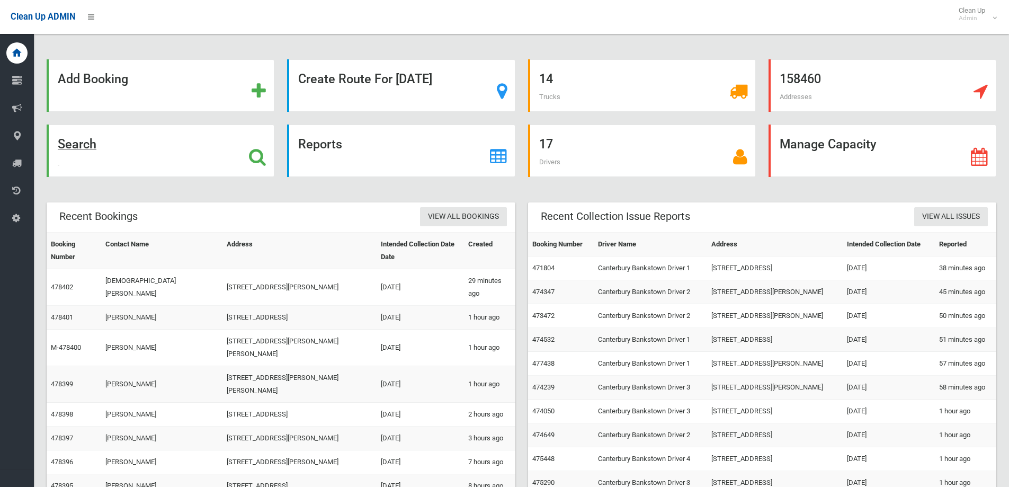
click at [85, 141] on strong "Search" at bounding box center [77, 144] width 39 height 15
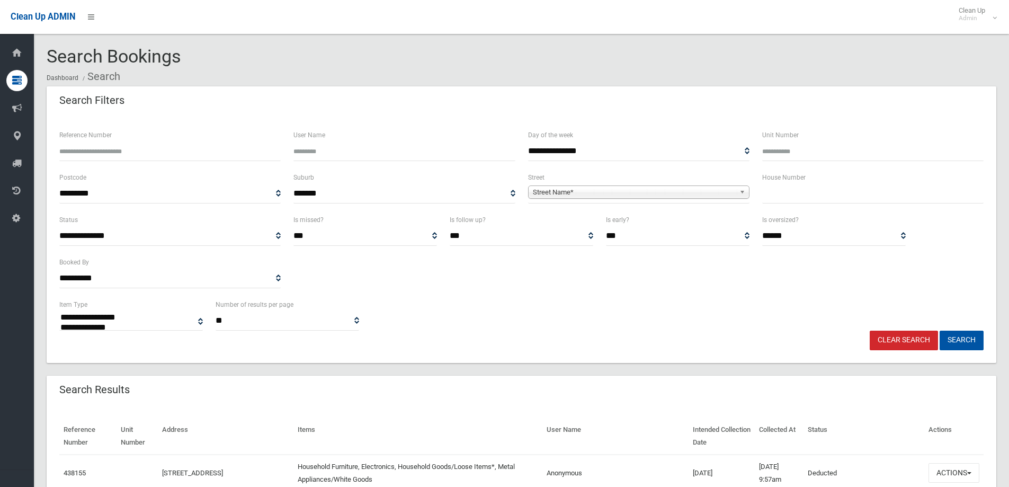
select select
click at [814, 193] on input "text" at bounding box center [874, 194] width 222 height 20
type input "**"
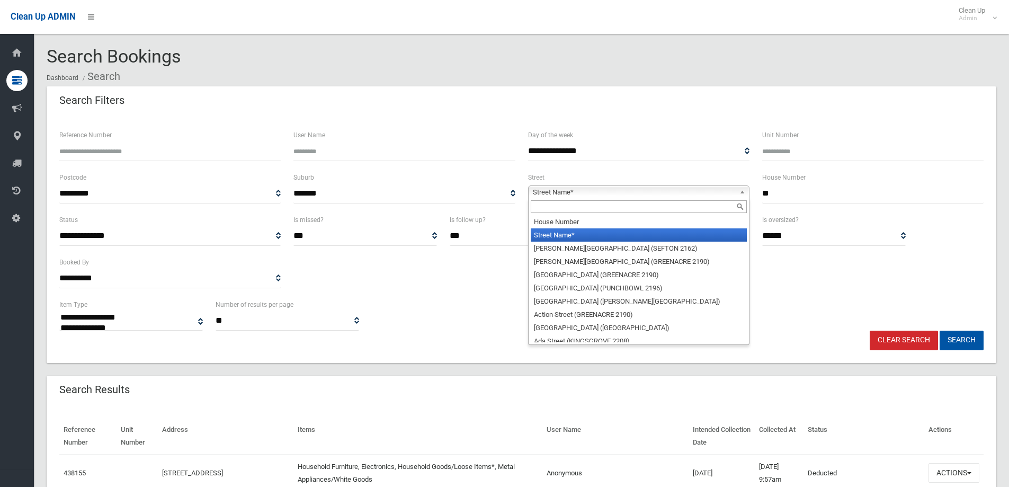
click at [740, 192] on b at bounding box center [745, 192] width 10 height 12
click at [628, 204] on input "text" at bounding box center [639, 206] width 216 height 13
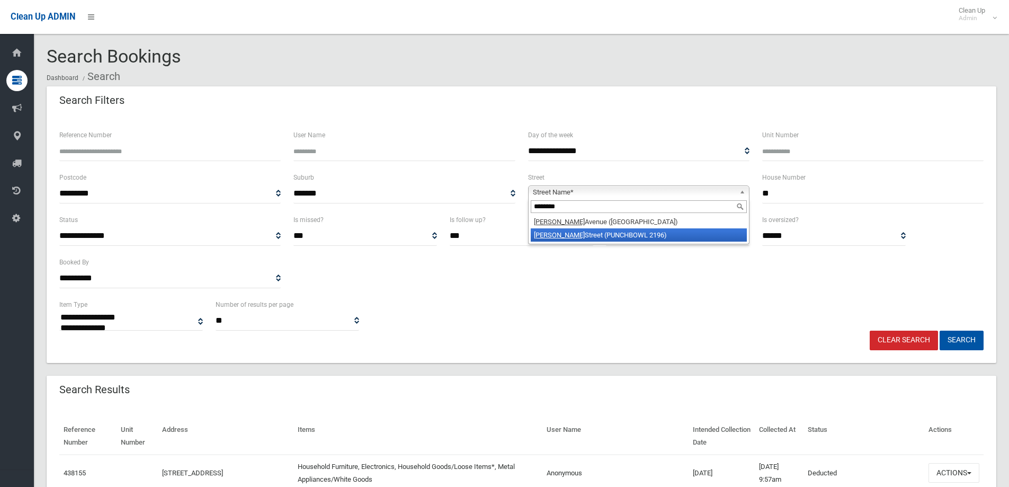
type input "********"
click at [598, 234] on li "Matthews Street (PUNCHBOWL 2196)" at bounding box center [639, 234] width 216 height 13
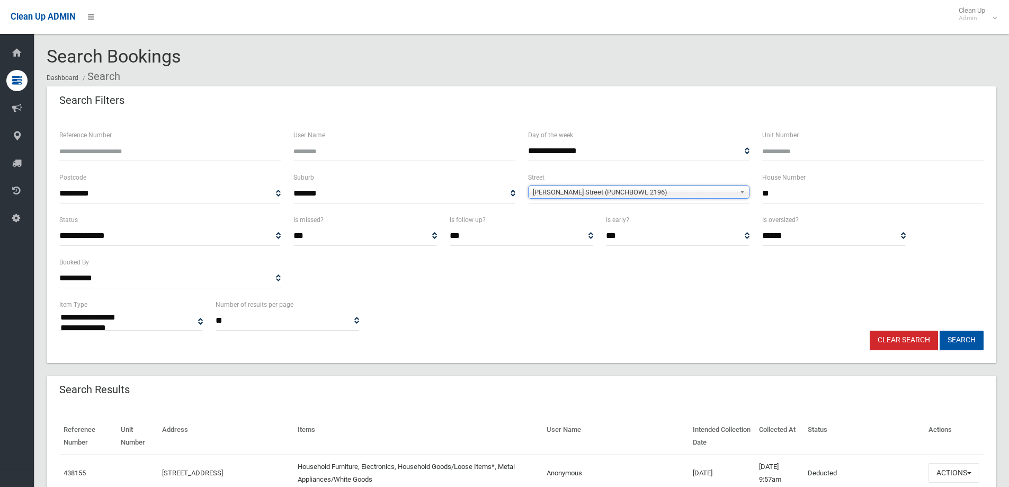
click at [806, 193] on input "**" at bounding box center [874, 194] width 222 height 20
click at [940, 331] on button "Search" at bounding box center [962, 341] width 44 height 20
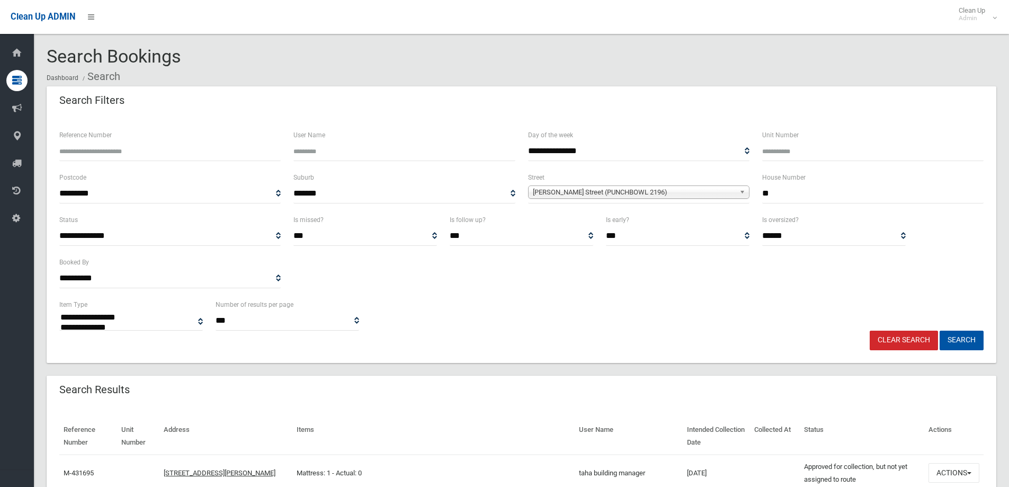
select select
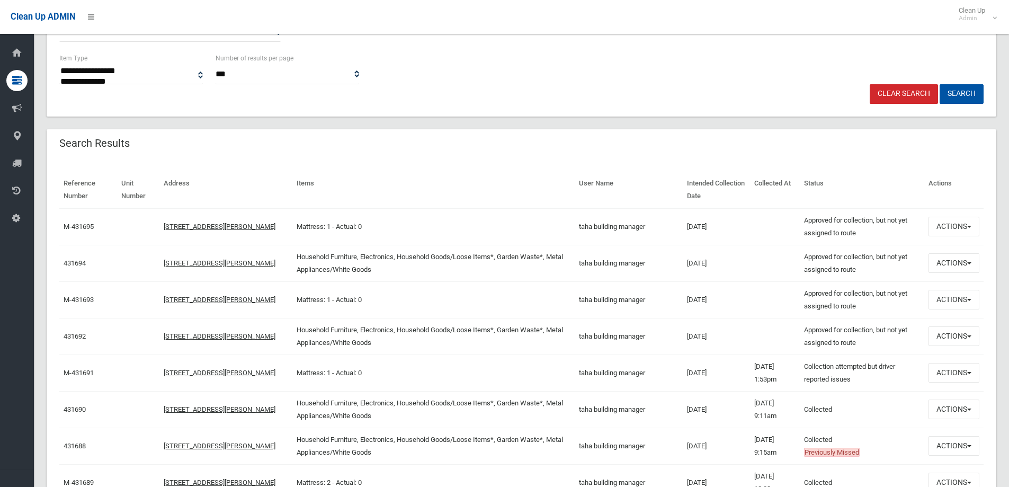
scroll to position [265, 0]
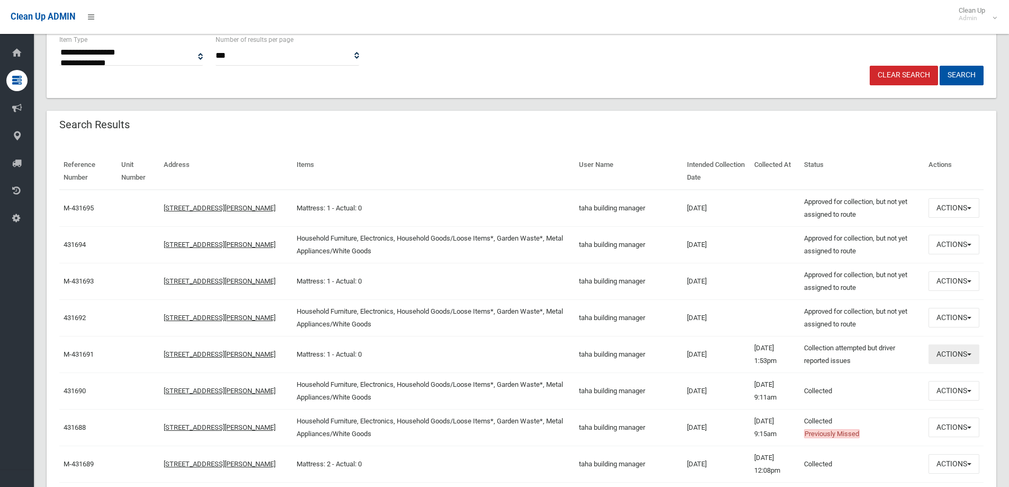
click at [969, 349] on button "Actions" at bounding box center [954, 354] width 51 height 20
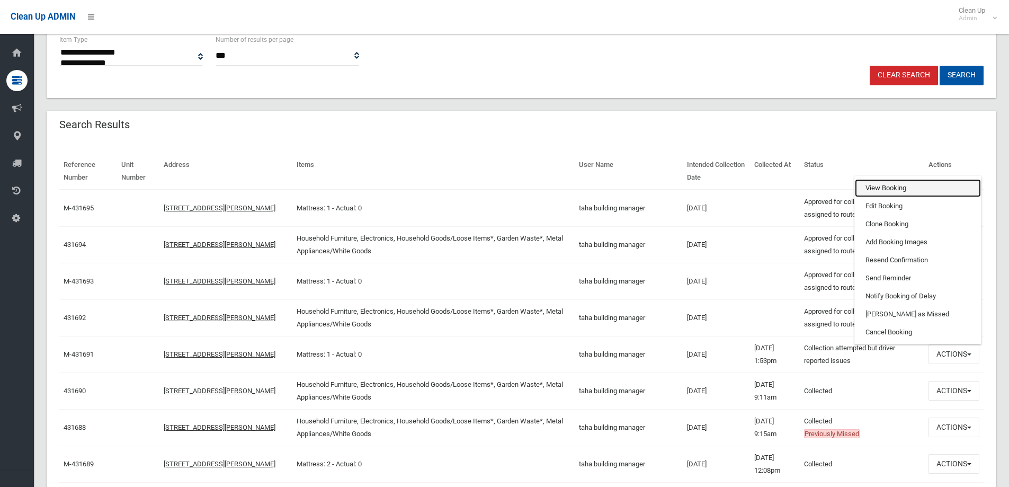
click at [871, 189] on link "View Booking" at bounding box center [918, 188] width 126 height 18
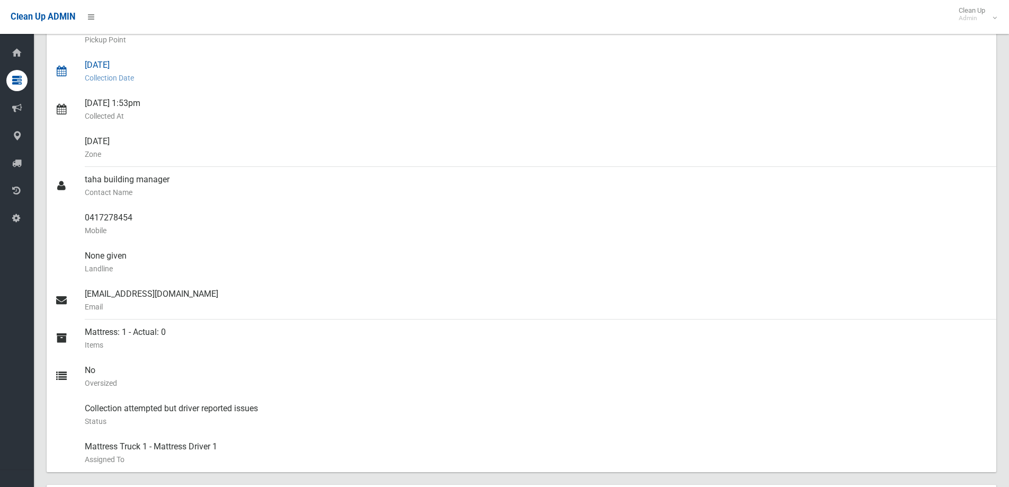
scroll to position [212, 0]
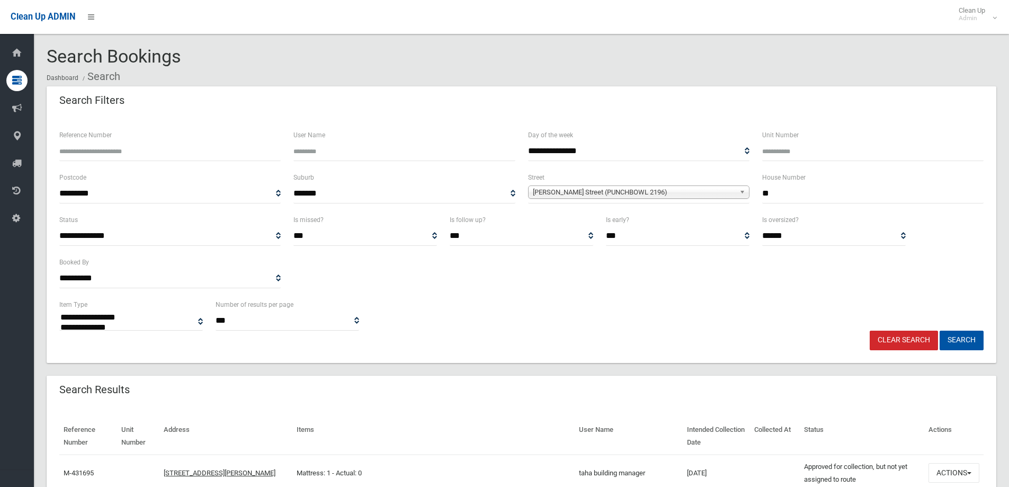
select select
click at [201, 152] on input "Reference Number" at bounding box center [170, 151] width 222 height 20
type input "******"
click at [940, 331] on button "Search" at bounding box center [962, 341] width 44 height 20
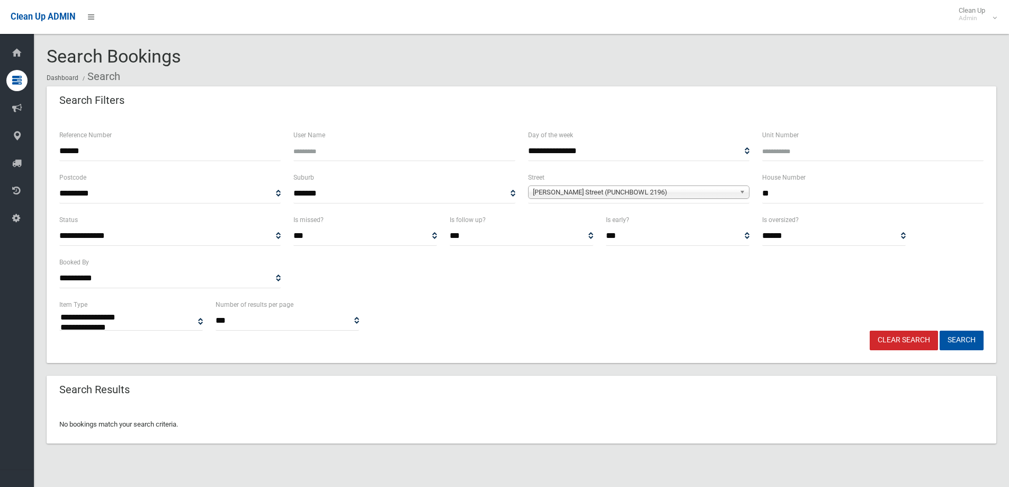
select select
drag, startPoint x: 107, startPoint y: 152, endPoint x: -66, endPoint y: 136, distance: 174.0
click at [0, 136] on html "Clean Up ADMIN Clean Up Admin Logout Search Bookings Dashboard Search" at bounding box center [504, 243] width 1009 height 487
type input "******"
click at [940, 331] on button "Search" at bounding box center [962, 341] width 44 height 20
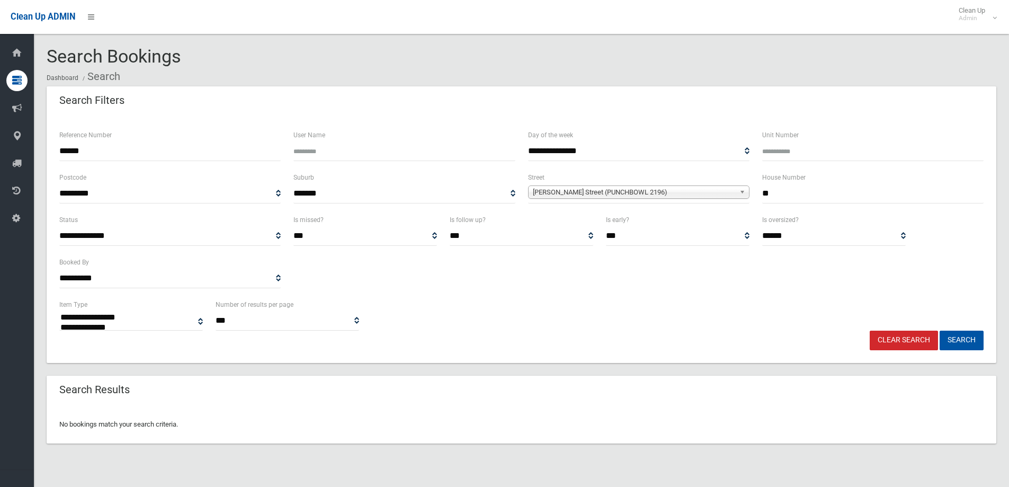
select select
drag, startPoint x: 785, startPoint y: 190, endPoint x: 680, endPoint y: 199, distance: 104.8
click at [683, 200] on div "**********" at bounding box center [521, 192] width 937 height 42
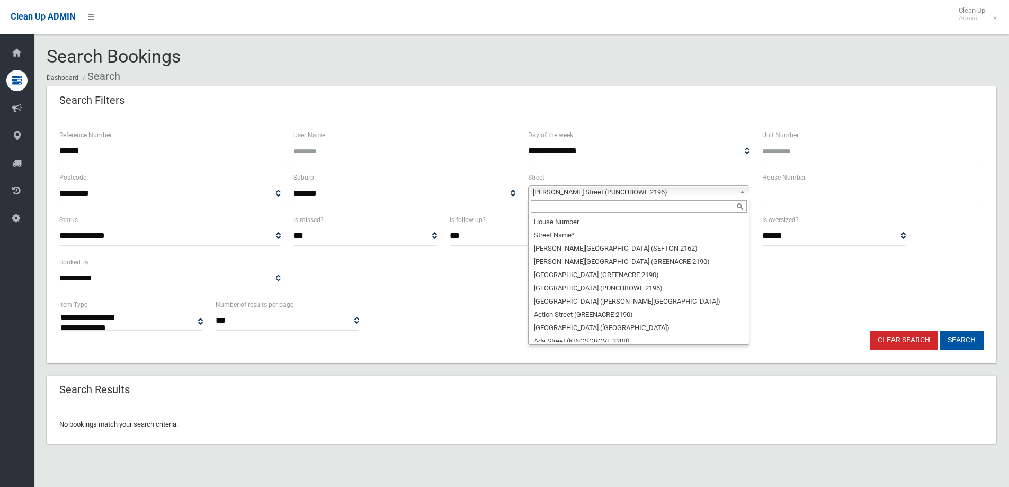
scroll to position [18141, 0]
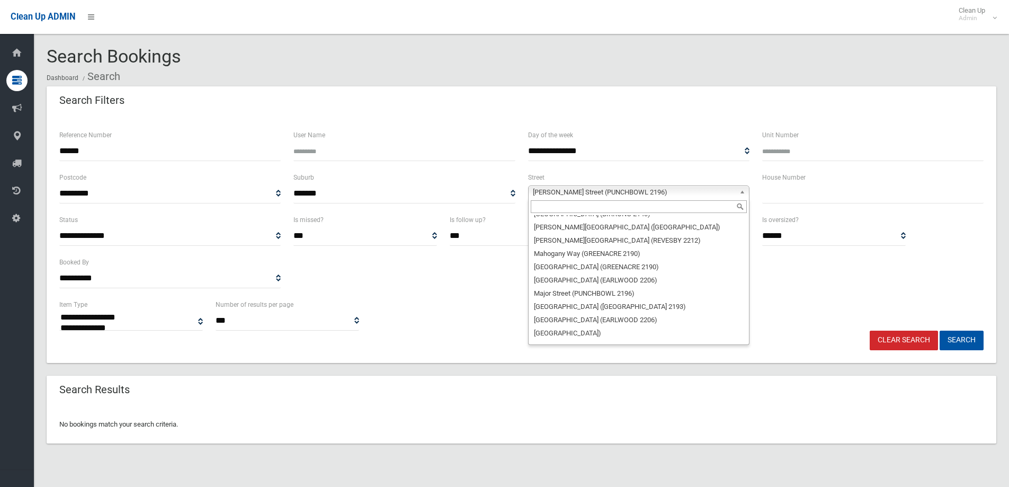
click at [745, 192] on b at bounding box center [745, 192] width 10 height 12
click at [826, 196] on input "text" at bounding box center [874, 194] width 222 height 20
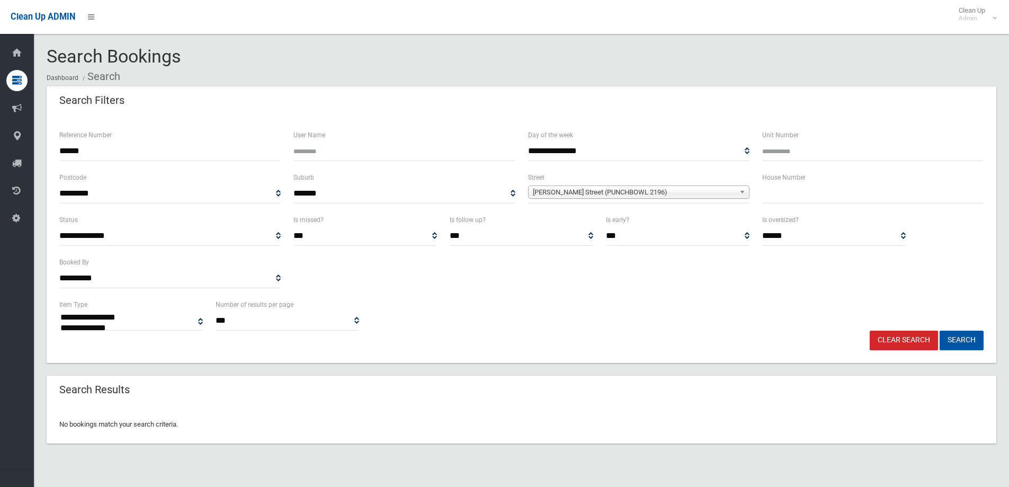
click at [746, 191] on b at bounding box center [745, 192] width 10 height 12
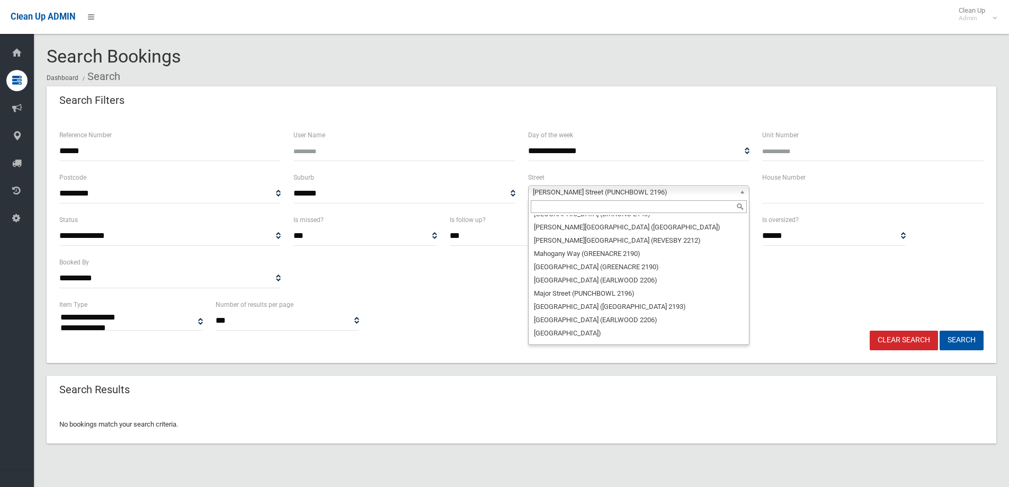
click at [674, 202] on input "text" at bounding box center [639, 206] width 216 height 13
click at [781, 192] on input "text" at bounding box center [874, 194] width 222 height 20
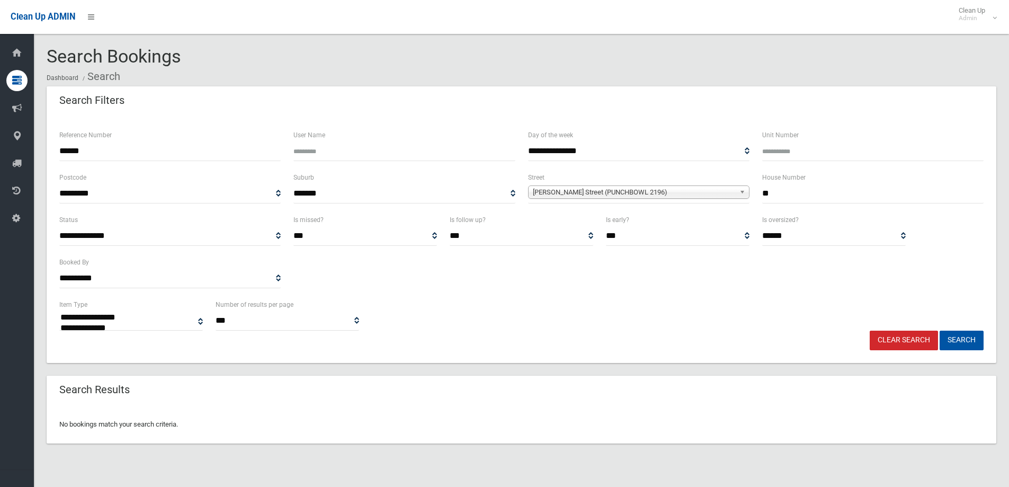
type input "**"
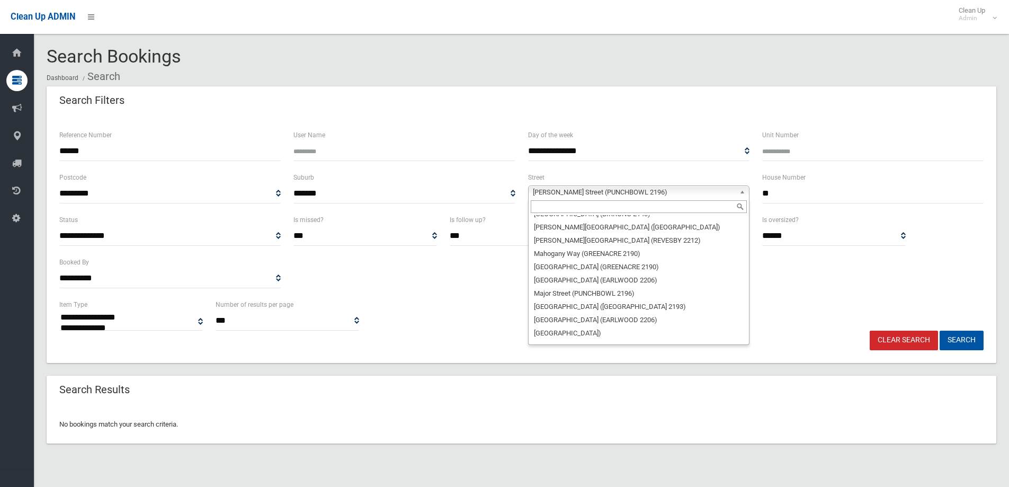
click at [741, 192] on b at bounding box center [745, 192] width 10 height 12
click at [676, 205] on input "text" at bounding box center [639, 206] width 216 height 13
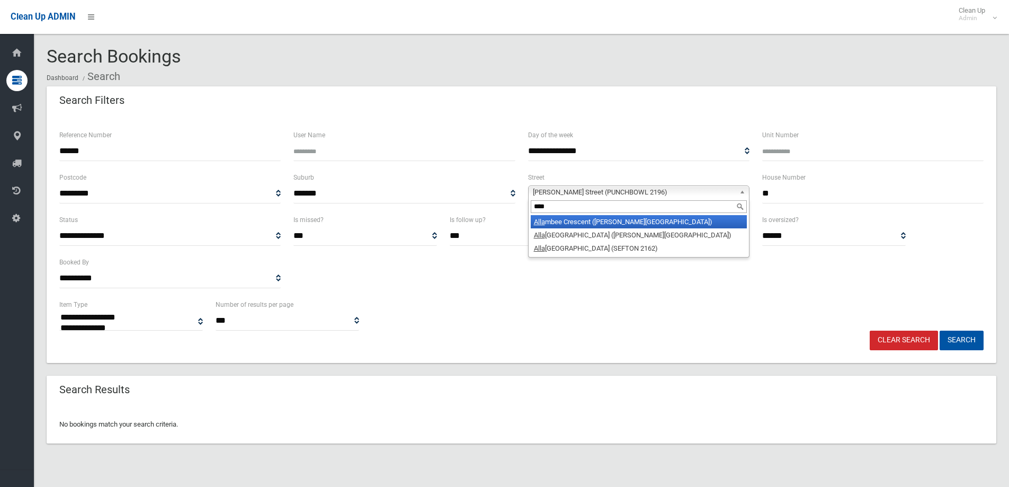
type input "*****"
drag, startPoint x: 564, startPoint y: 208, endPoint x: 433, endPoint y: 210, distance: 130.9
click at [433, 212] on div "**********" at bounding box center [521, 192] width 937 height 42
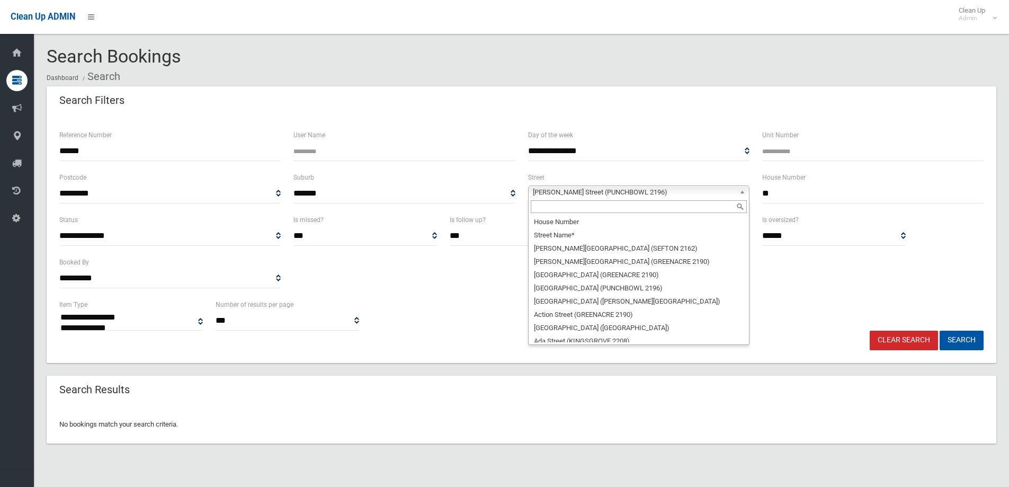
scroll to position [18141, 0]
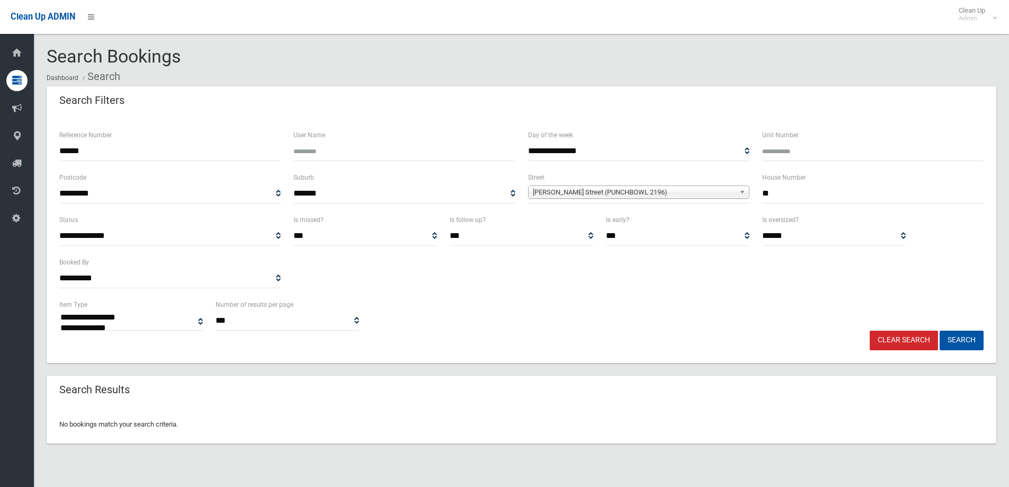
click at [742, 192] on b at bounding box center [745, 192] width 10 height 12
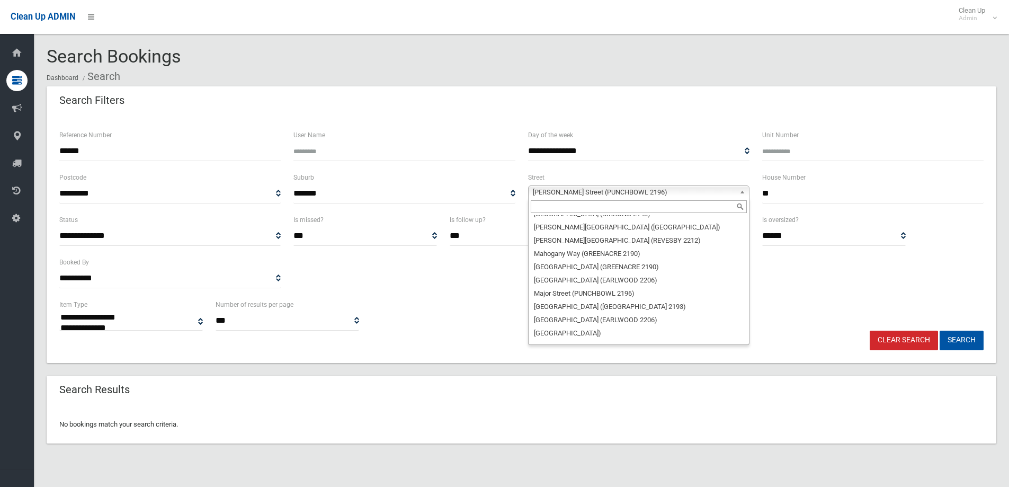
scroll to position [18136, 0]
click at [637, 206] on input "text" at bounding box center [639, 206] width 216 height 13
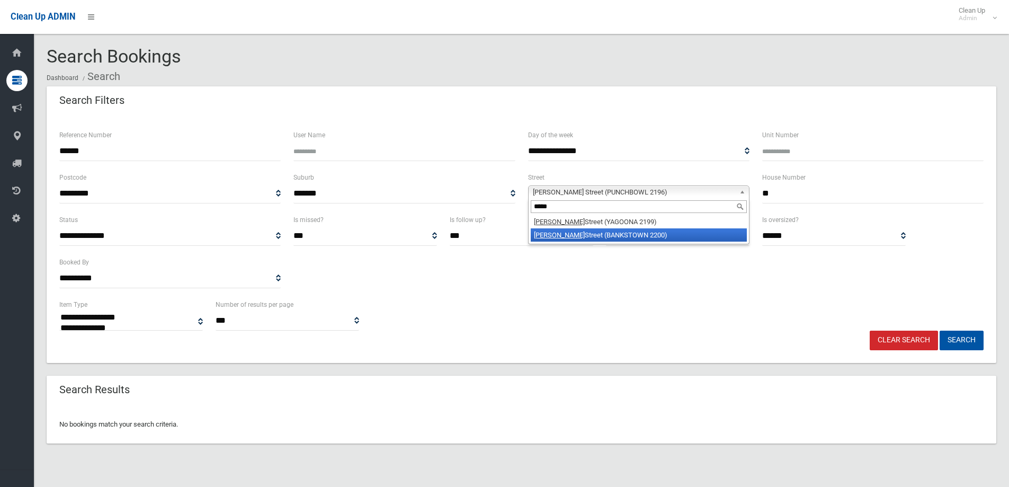
type input "*****"
click at [639, 235] on li "Allum Street (BANKSTOWN 2200)" at bounding box center [639, 234] width 216 height 13
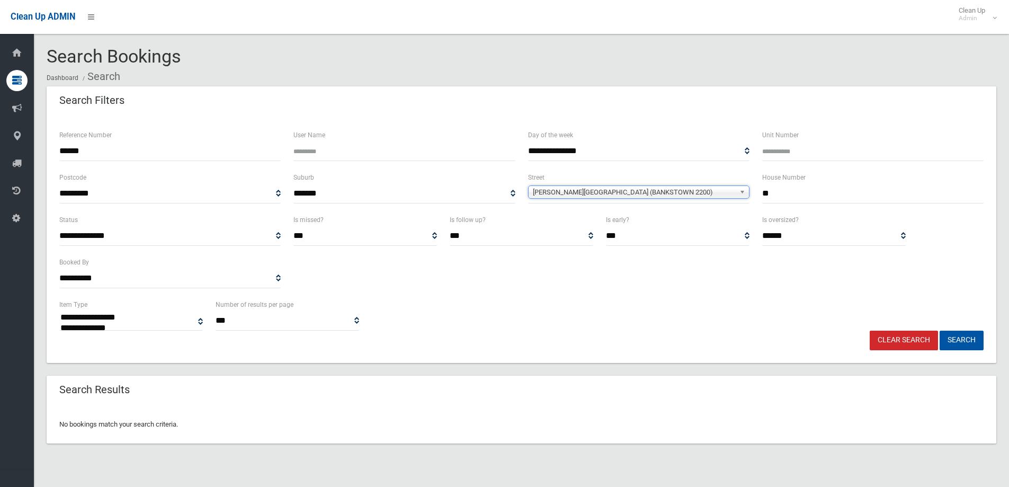
click at [794, 193] on input "**" at bounding box center [874, 194] width 222 height 20
click at [940, 331] on button "Search" at bounding box center [962, 341] width 44 height 20
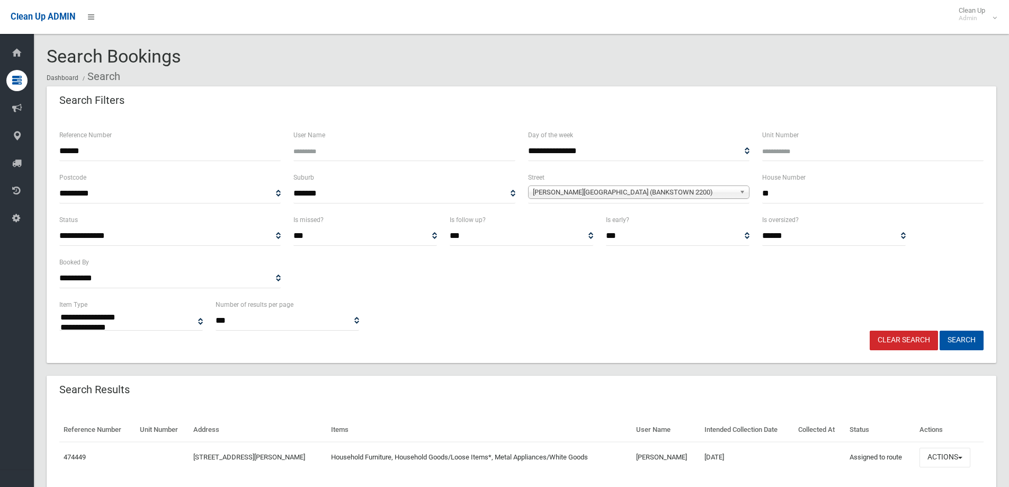
select select
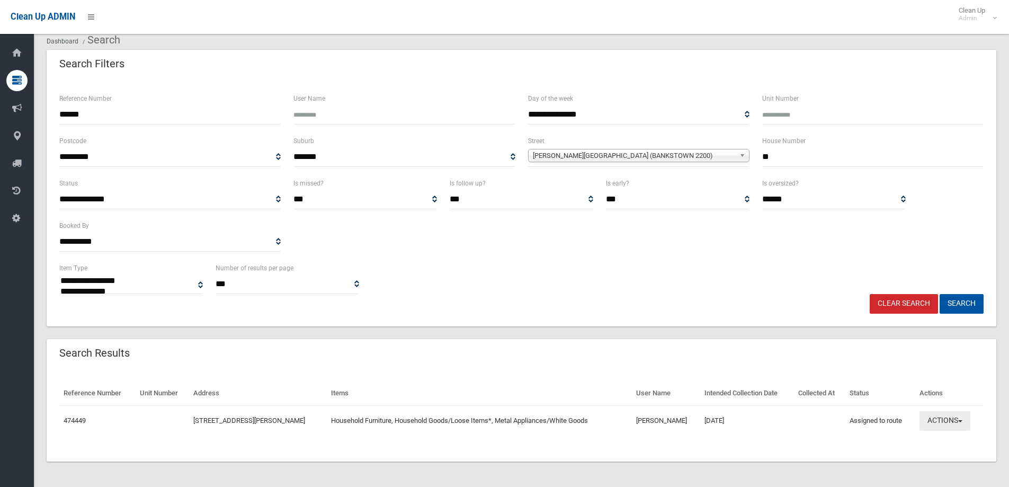
click at [959, 421] on button "Actions" at bounding box center [945, 421] width 51 height 20
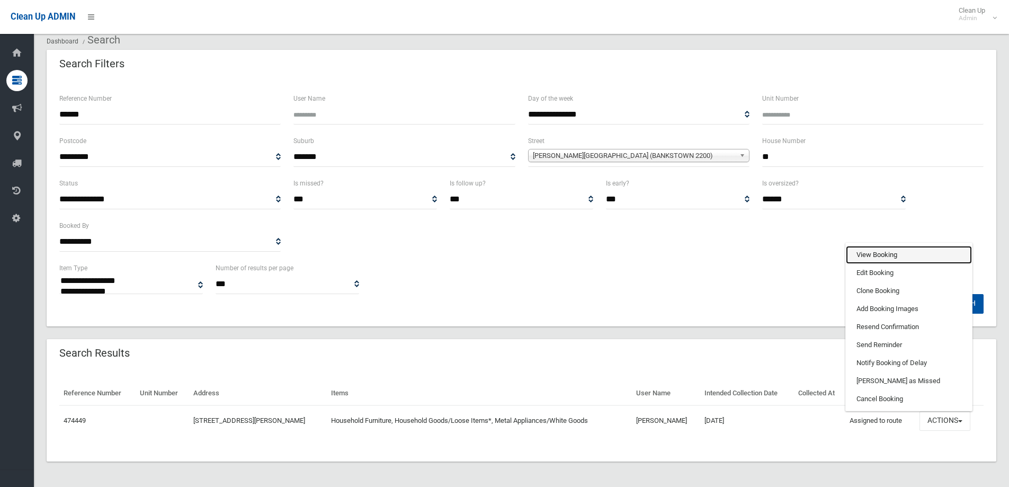
click at [900, 255] on link "View Booking" at bounding box center [909, 255] width 126 height 18
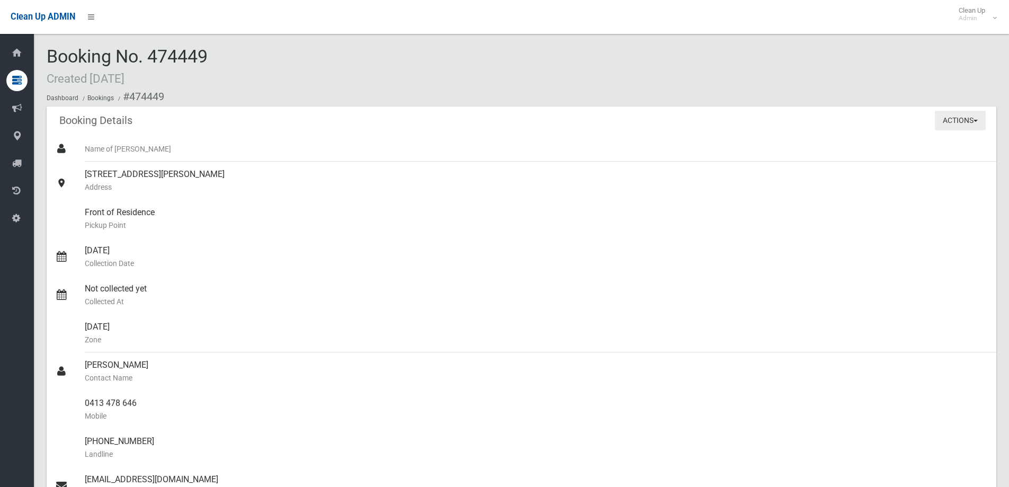
click at [973, 123] on button "Actions" at bounding box center [960, 121] width 51 height 20
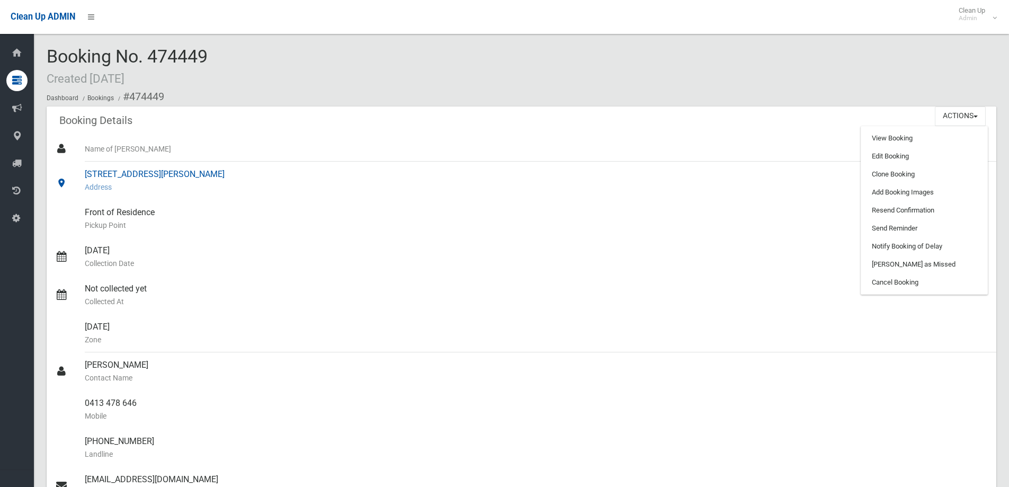
click at [798, 198] on div "[STREET_ADDRESS][PERSON_NAME] Address" at bounding box center [536, 181] width 903 height 38
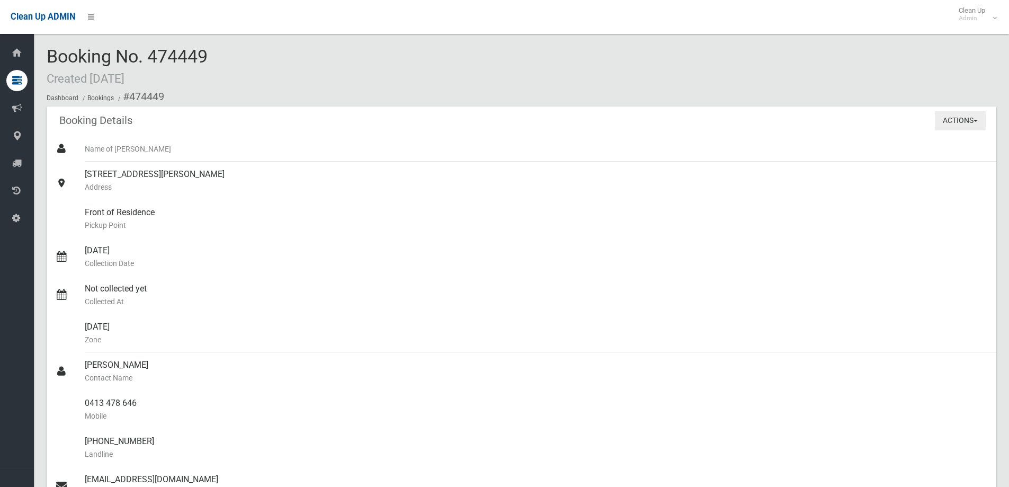
click at [979, 119] on button "Actions" at bounding box center [960, 121] width 51 height 20
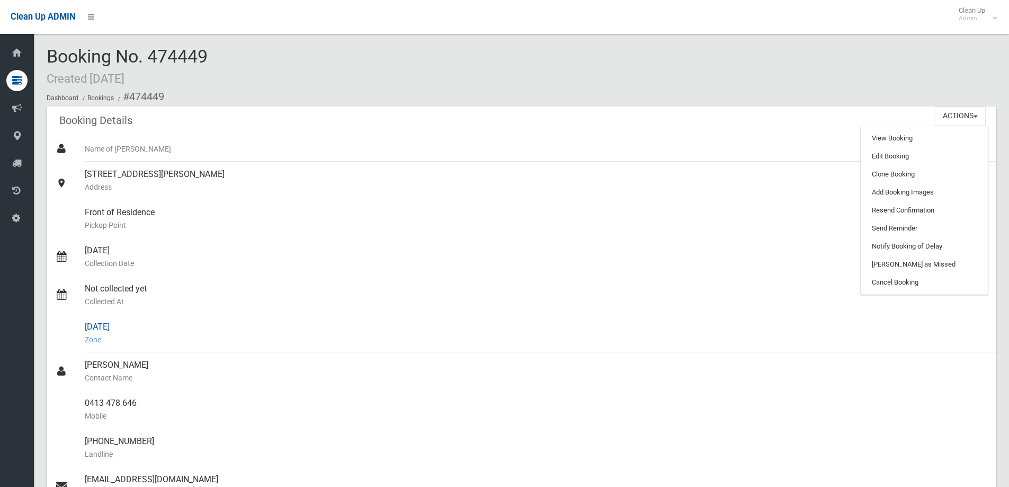
click at [928, 322] on div "[DATE] Zone" at bounding box center [536, 333] width 903 height 38
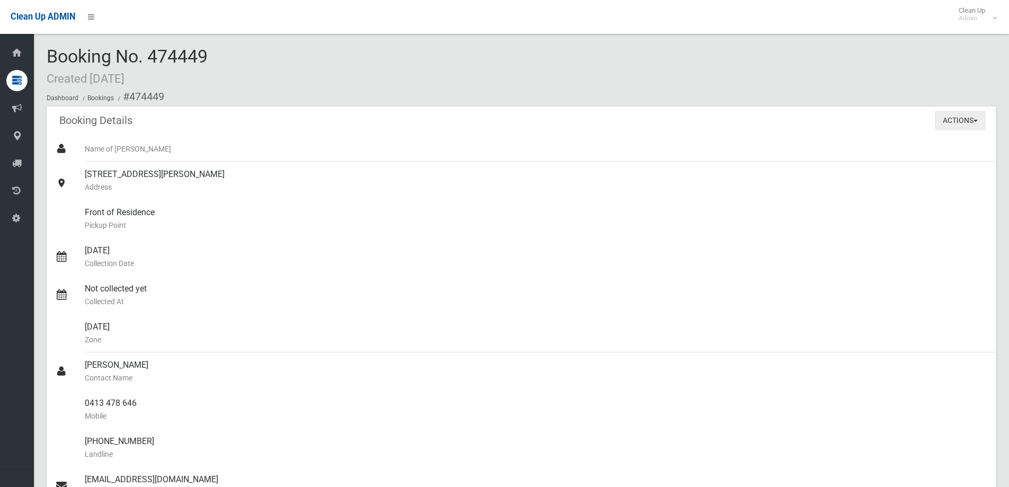
click at [979, 120] on button "Actions" at bounding box center [960, 121] width 51 height 20
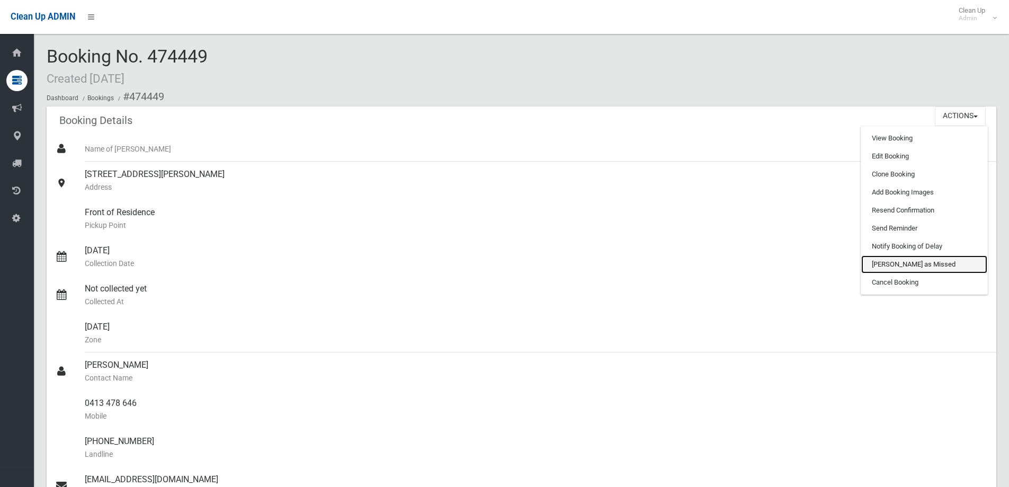
click at [916, 263] on link "[PERSON_NAME] as Missed" at bounding box center [925, 264] width 126 height 18
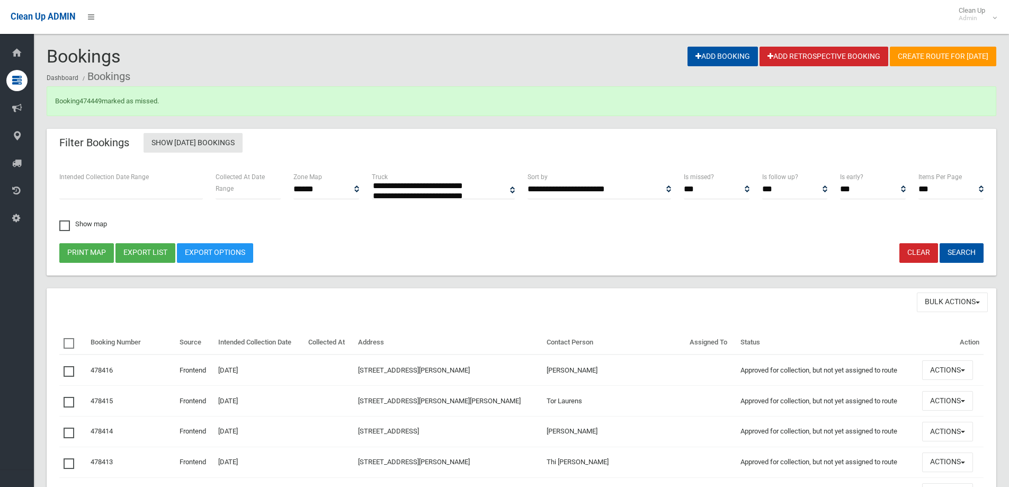
select select
